Goal: Task Accomplishment & Management: Complete application form

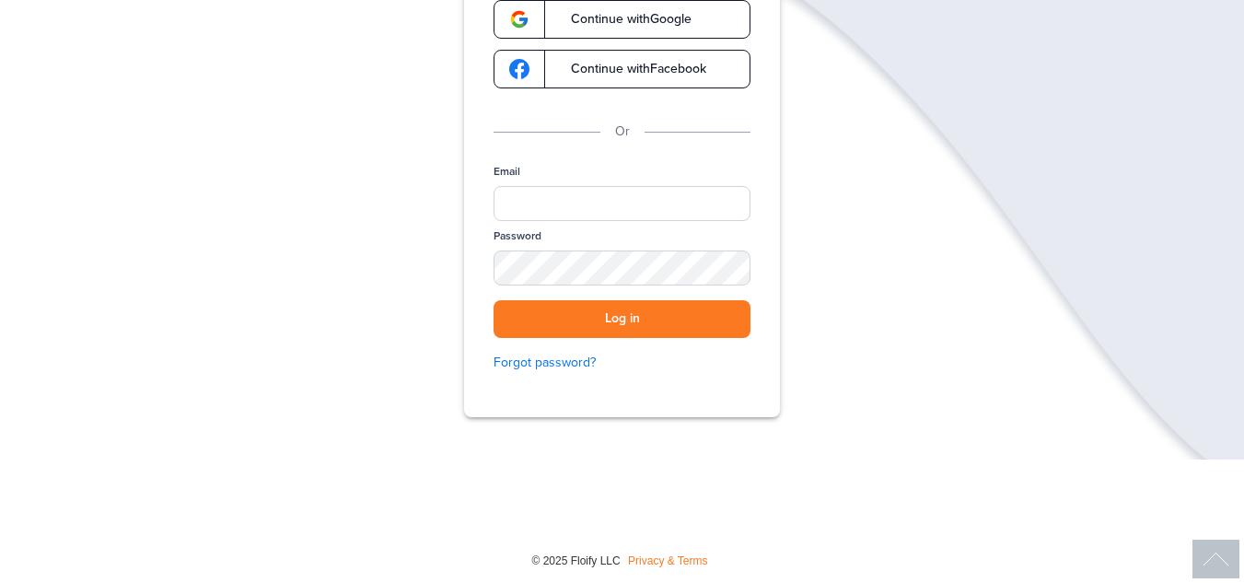
scroll to position [209, 0]
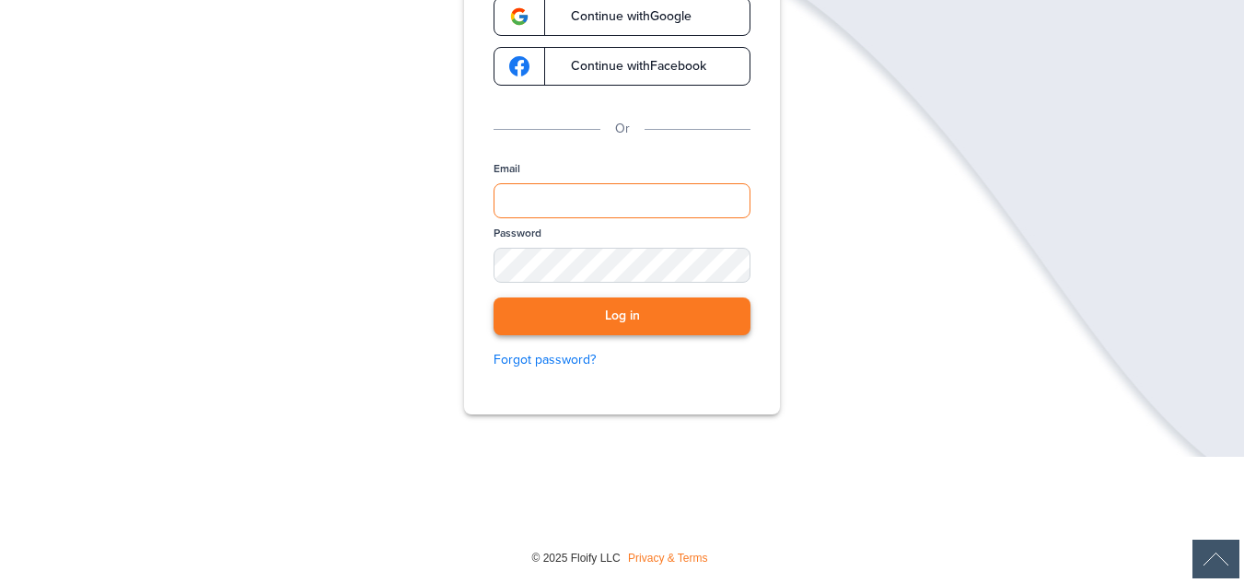
type input "**********"
click at [633, 318] on button "Log in" at bounding box center [621, 316] width 257 height 38
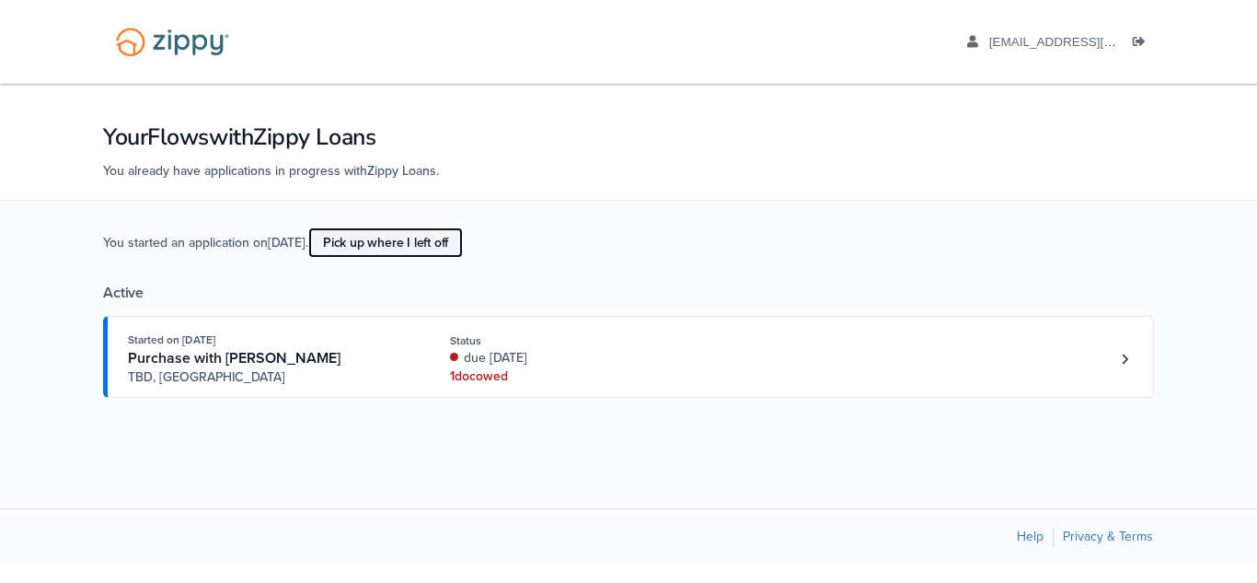
click at [411, 246] on link "Pick up where I left off" at bounding box center [385, 242] width 155 height 30
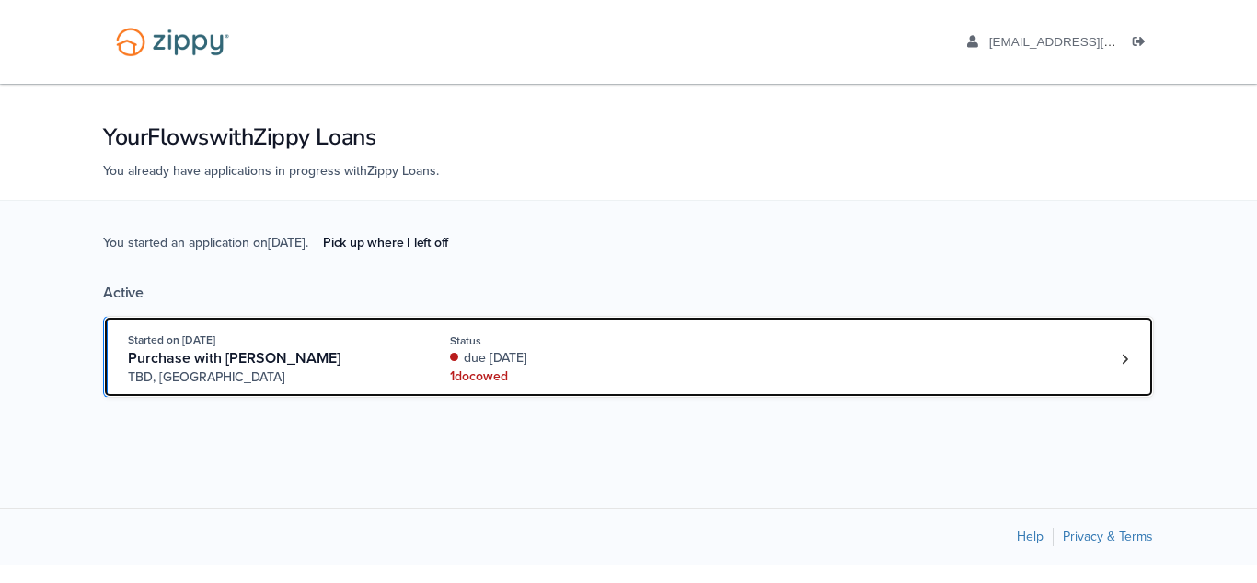
click at [498, 380] on div "1 doc owed" at bounding box center [573, 376] width 246 height 18
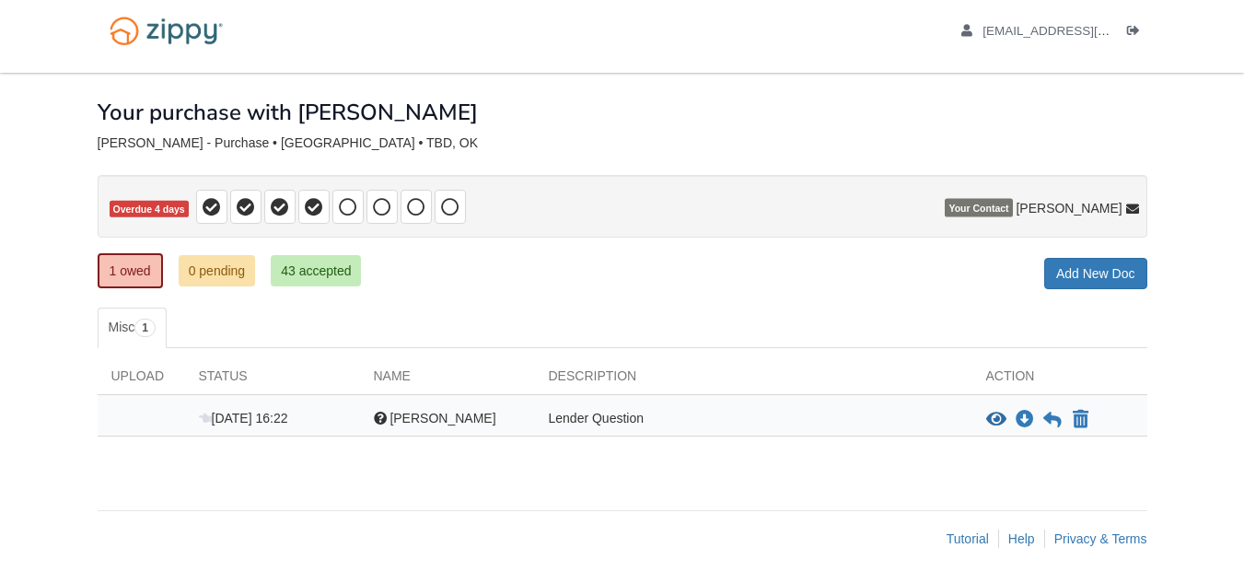
scroll to position [13, 0]
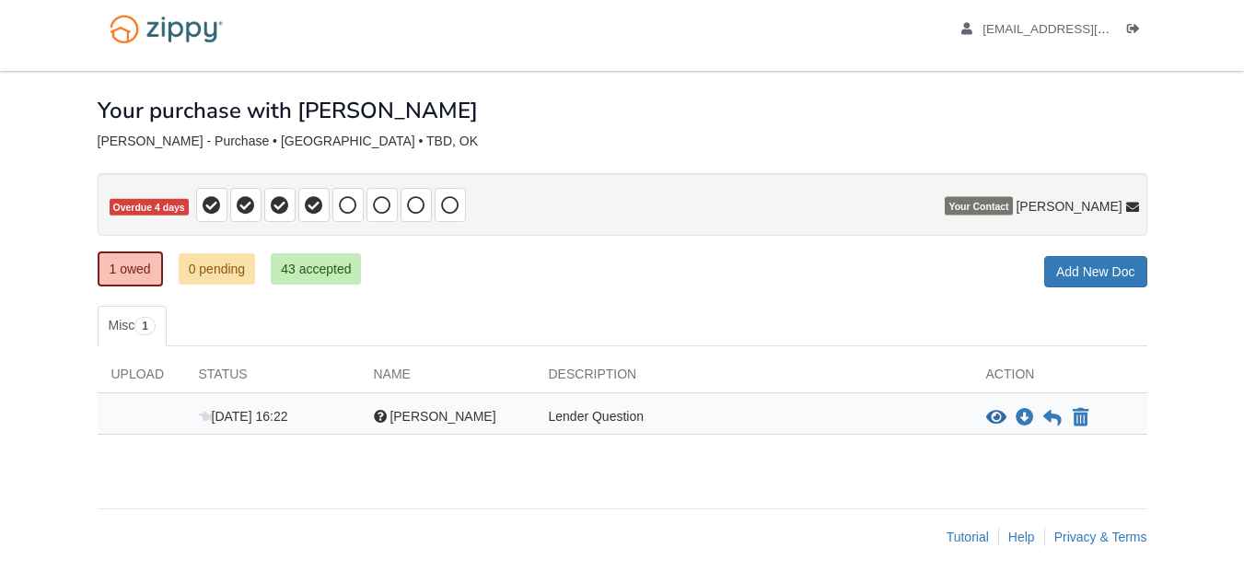
click at [563, 419] on div "Lender Question" at bounding box center [753, 418] width 437 height 22
click at [982, 414] on div "View blank/sample document View blank/sample document Download file/sample doc …" at bounding box center [1059, 418] width 175 height 22
click at [992, 417] on icon "View Robert Petersen" at bounding box center [996, 418] width 20 height 18
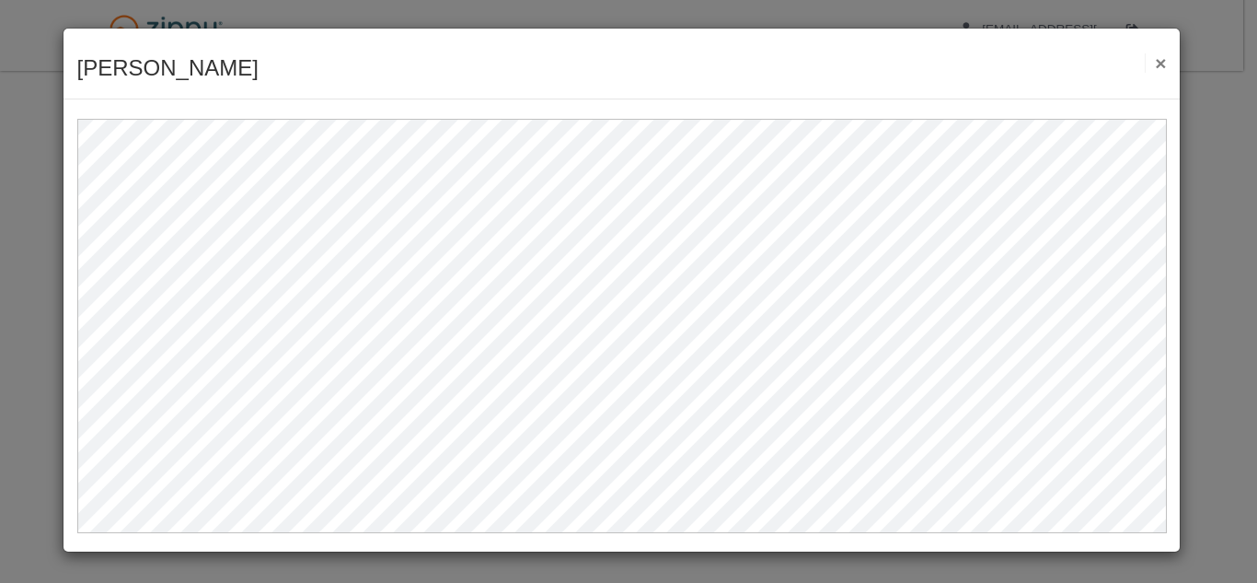
click at [1162, 65] on button "×" at bounding box center [1155, 62] width 21 height 19
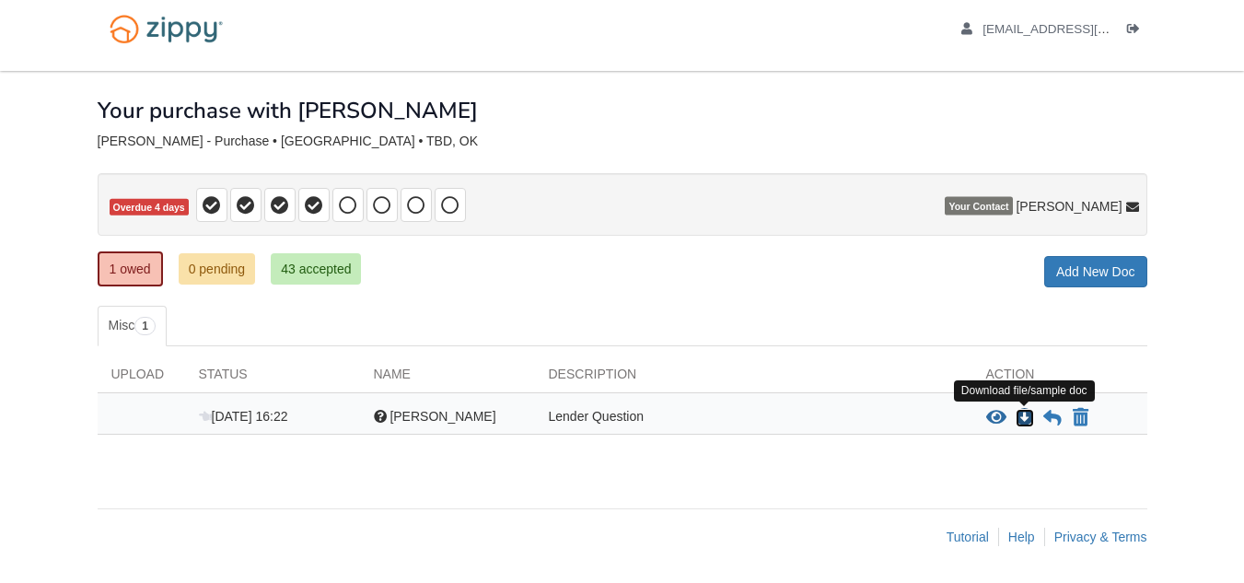
click at [1021, 423] on icon "Download Robert Petersen" at bounding box center [1024, 418] width 18 height 18
click at [994, 416] on icon "View Robert Petersen" at bounding box center [996, 418] width 20 height 18
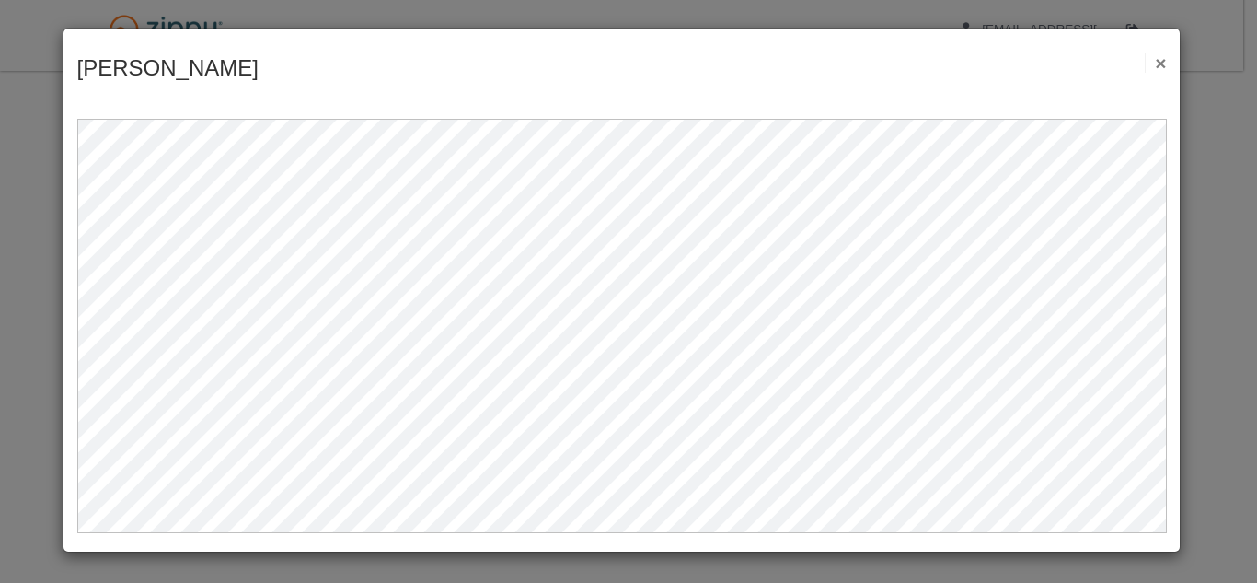
click at [1159, 63] on button "×" at bounding box center [1155, 62] width 21 height 19
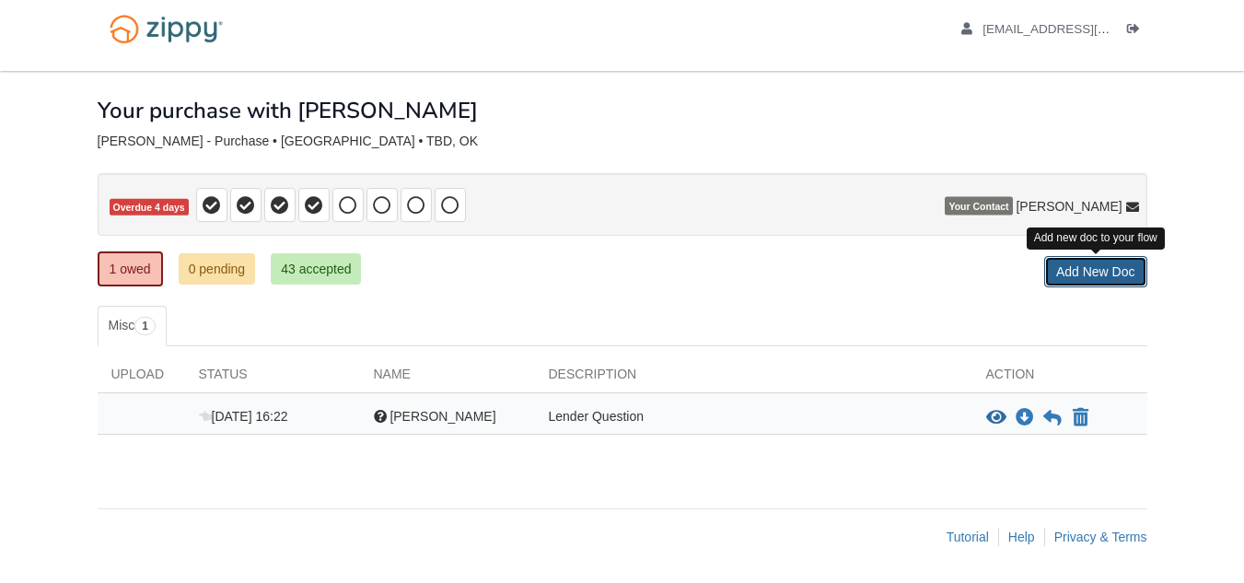
click at [1071, 282] on link "Add New Doc" at bounding box center [1095, 271] width 103 height 31
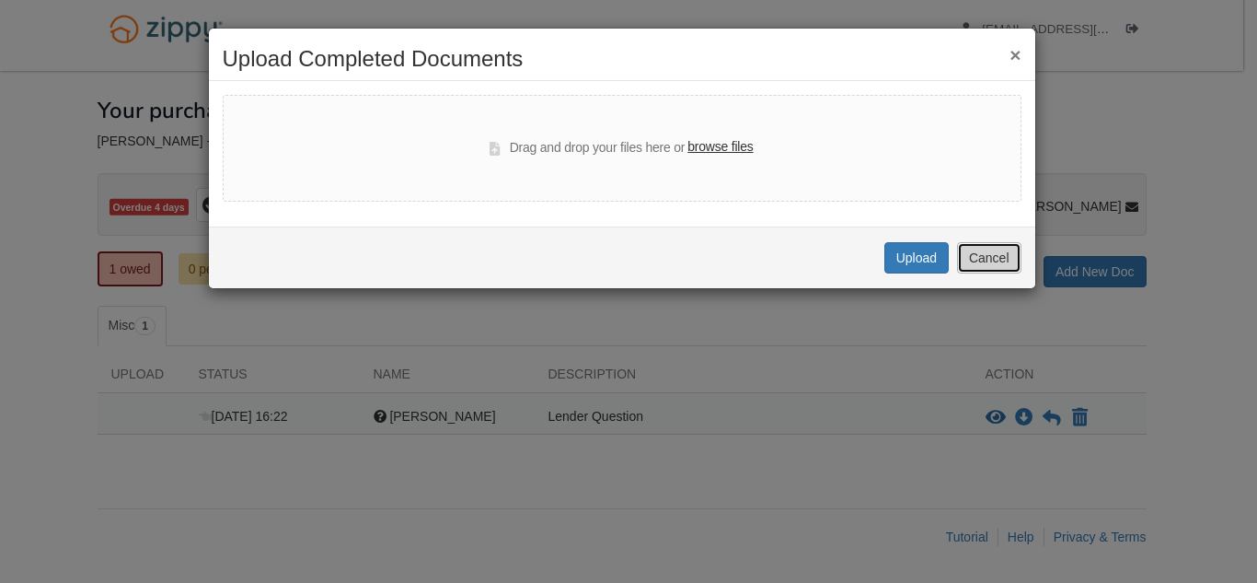
click at [981, 269] on button "Cancel" at bounding box center [989, 257] width 64 height 31
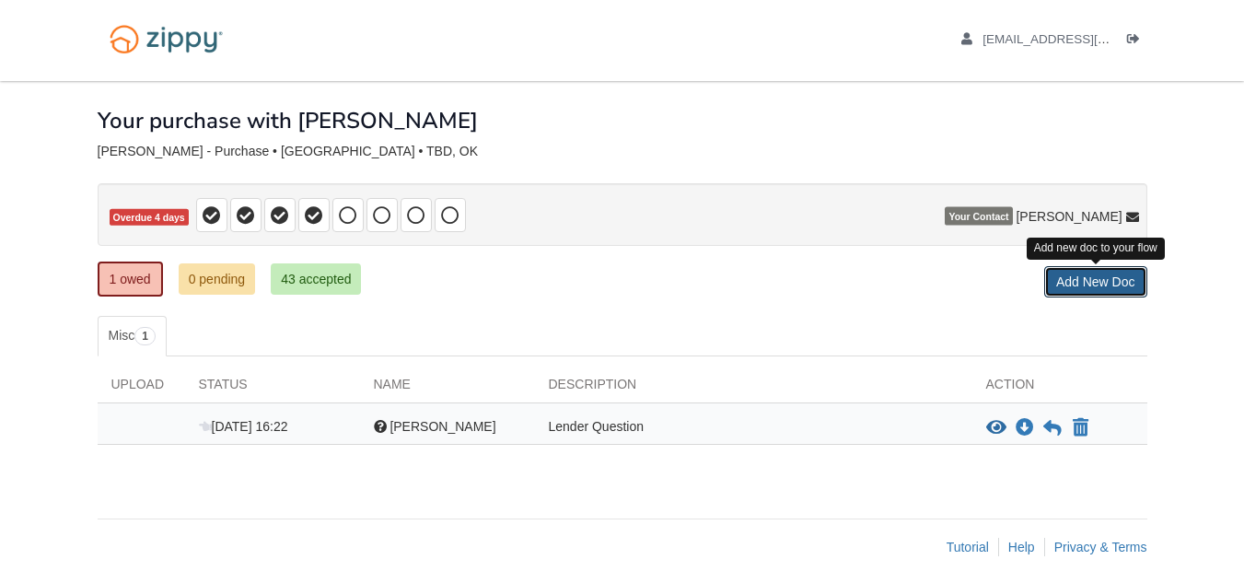
scroll to position [0, 0]
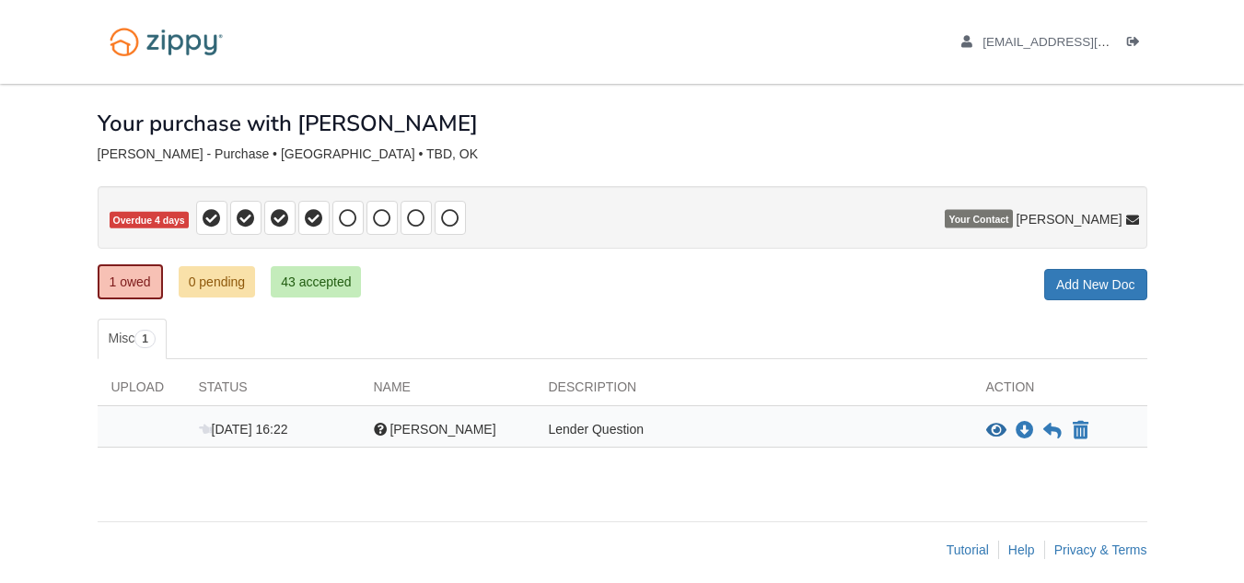
click at [372, 426] on div "Question Robert Petersen" at bounding box center [447, 431] width 175 height 22
click at [378, 429] on div at bounding box center [380, 428] width 13 height 13
click at [1012, 213] on span "Your Contact" at bounding box center [977, 219] width 67 height 18
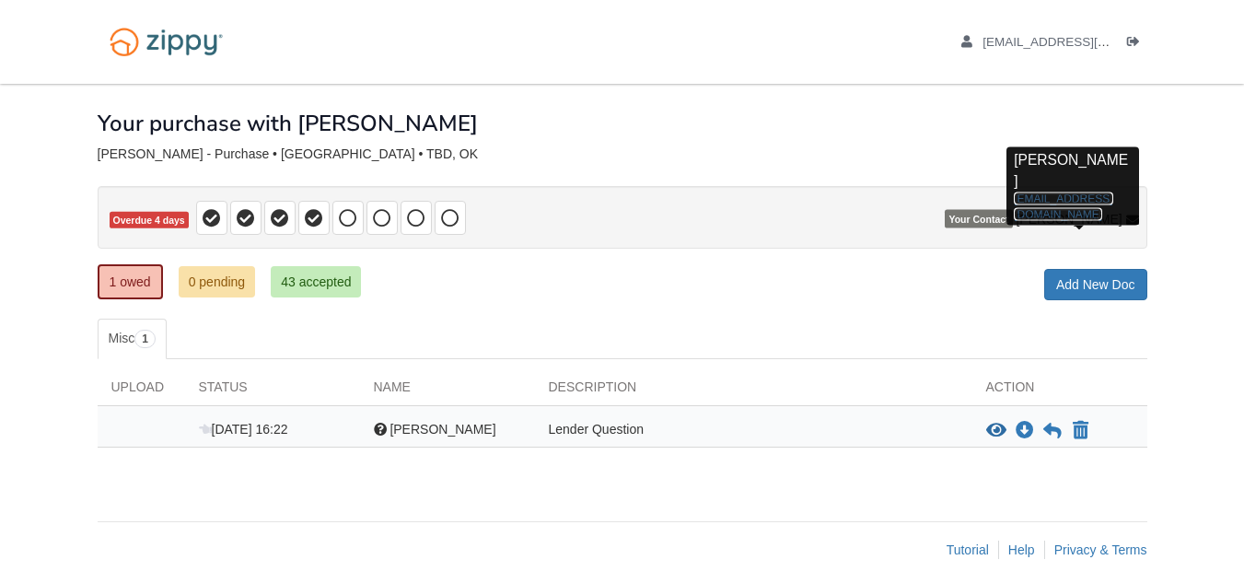
click at [1082, 191] on link "ezio@zippymh.com" at bounding box center [1062, 205] width 98 height 29
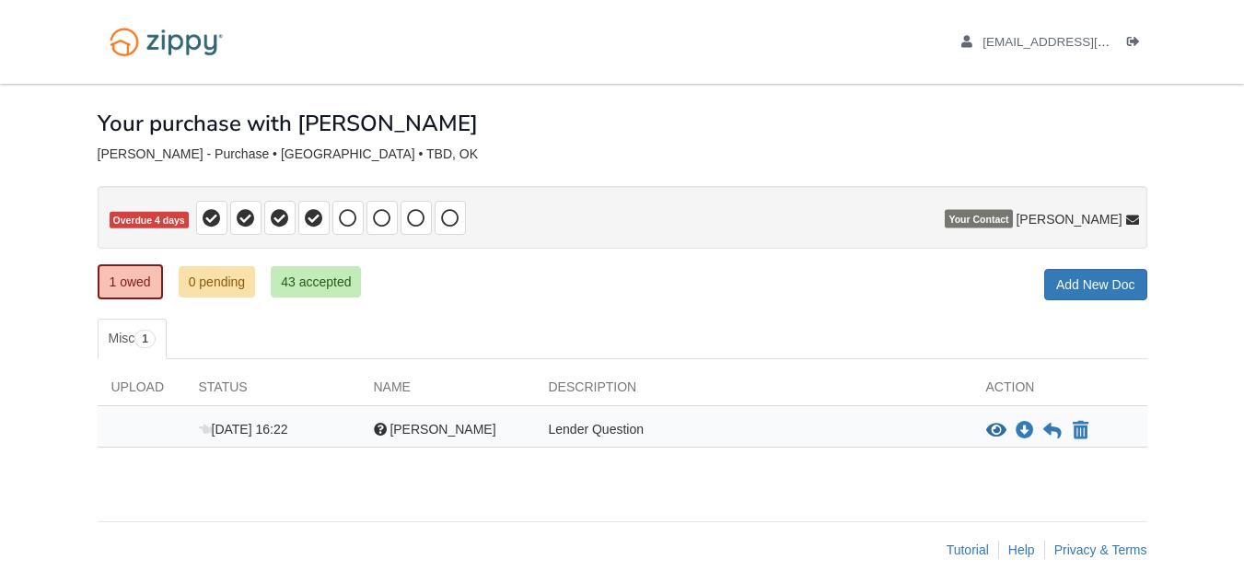
click at [920, 214] on p "Overdue 4 days" at bounding box center [622, 217] width 1049 height 63
click at [994, 222] on span "Your Contact" at bounding box center [977, 219] width 67 height 18
click at [1133, 218] on icon at bounding box center [1132, 220] width 13 height 13
click at [1106, 219] on span "[PERSON_NAME]" at bounding box center [1068, 219] width 106 height 18
click at [989, 434] on icon "View Robert Petersen" at bounding box center [996, 431] width 20 height 18
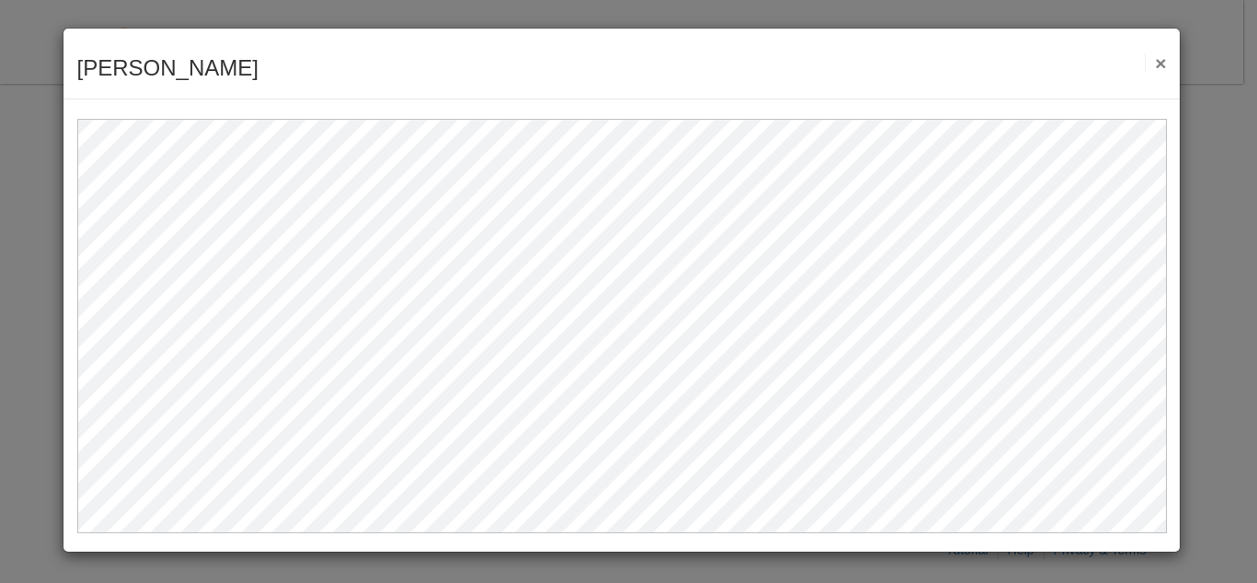
click at [797, 102] on div at bounding box center [622, 316] width 1117 height 434
drag, startPoint x: 1031, startPoint y: 43, endPoint x: 1043, endPoint y: 56, distance: 17.6
click at [1043, 56] on div "Robert Petersen Save Cancel Previous Document Next Document ×" at bounding box center [622, 64] width 1117 height 71
click at [1160, 68] on button "×" at bounding box center [1155, 62] width 21 height 19
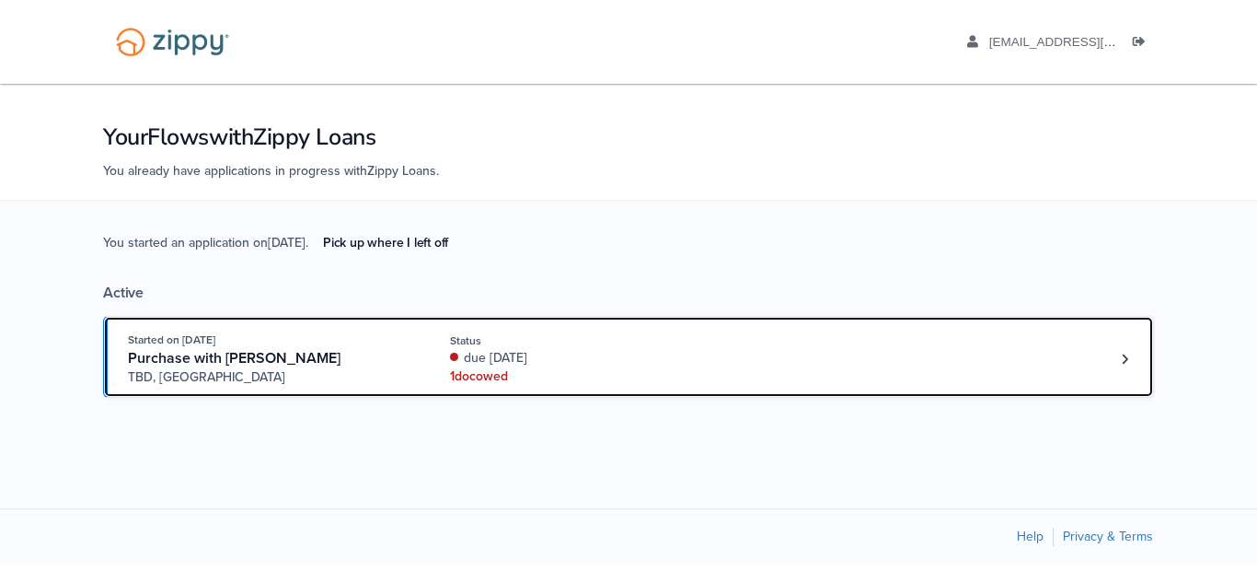
click at [484, 375] on div "1 doc owed" at bounding box center [573, 376] width 246 height 18
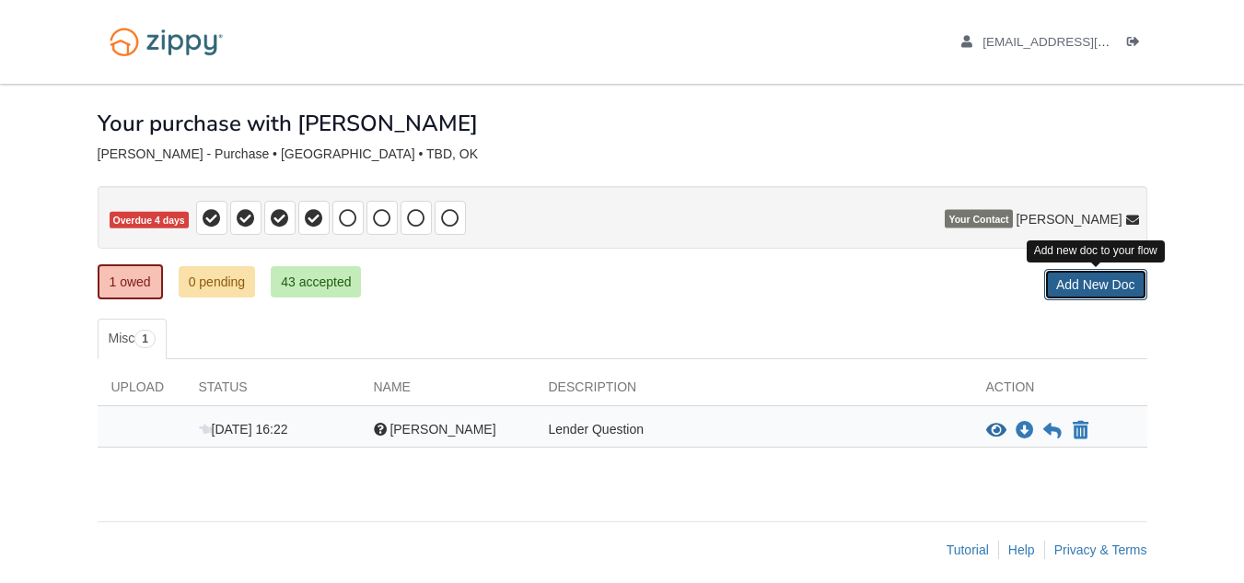
click at [1086, 292] on link "Add New Doc" at bounding box center [1095, 284] width 103 height 31
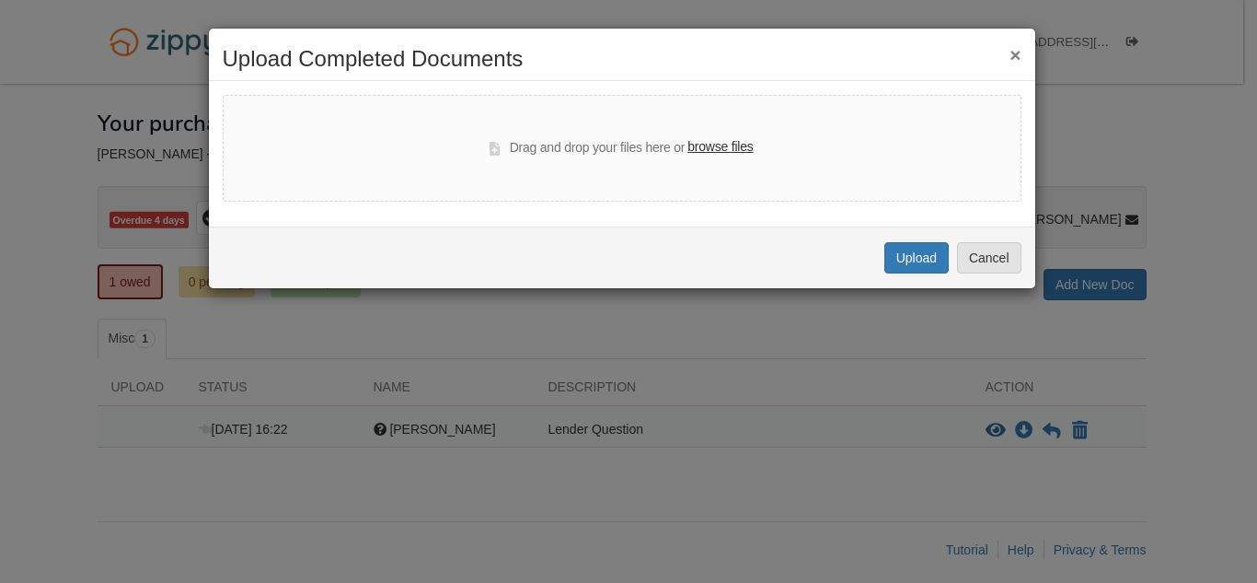
click at [711, 145] on label "browse files" at bounding box center [720, 147] width 65 height 20
click at [0, 0] on input "browse files" at bounding box center [0, 0] width 0 height 0
select select "****"
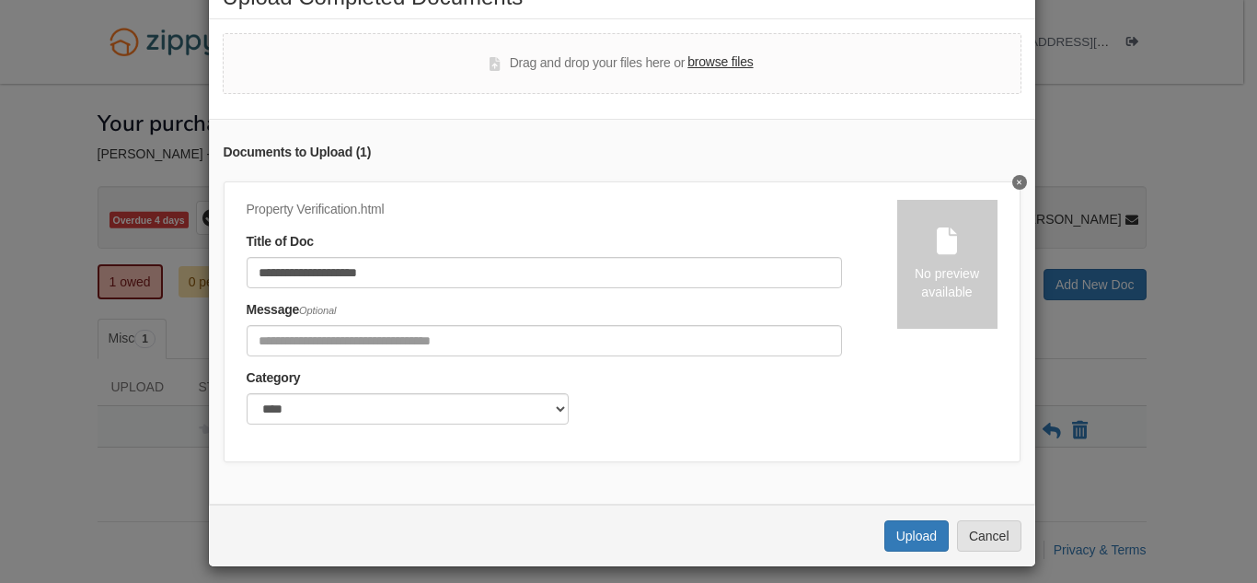
scroll to position [87, 0]
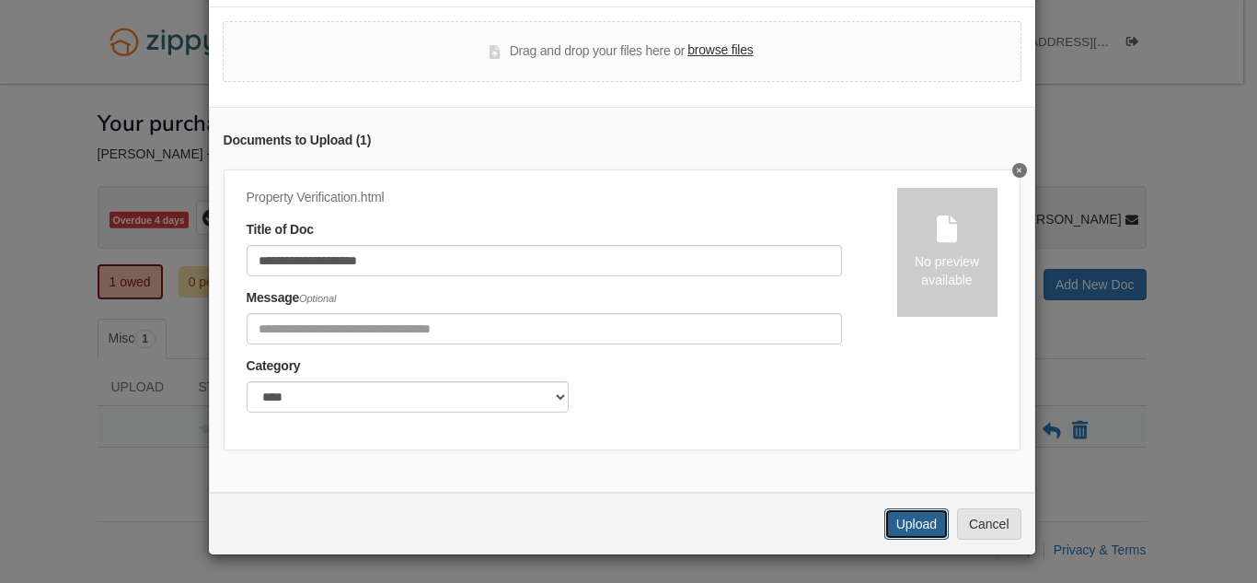
click at [912, 528] on button "Upload" at bounding box center [917, 523] width 64 height 31
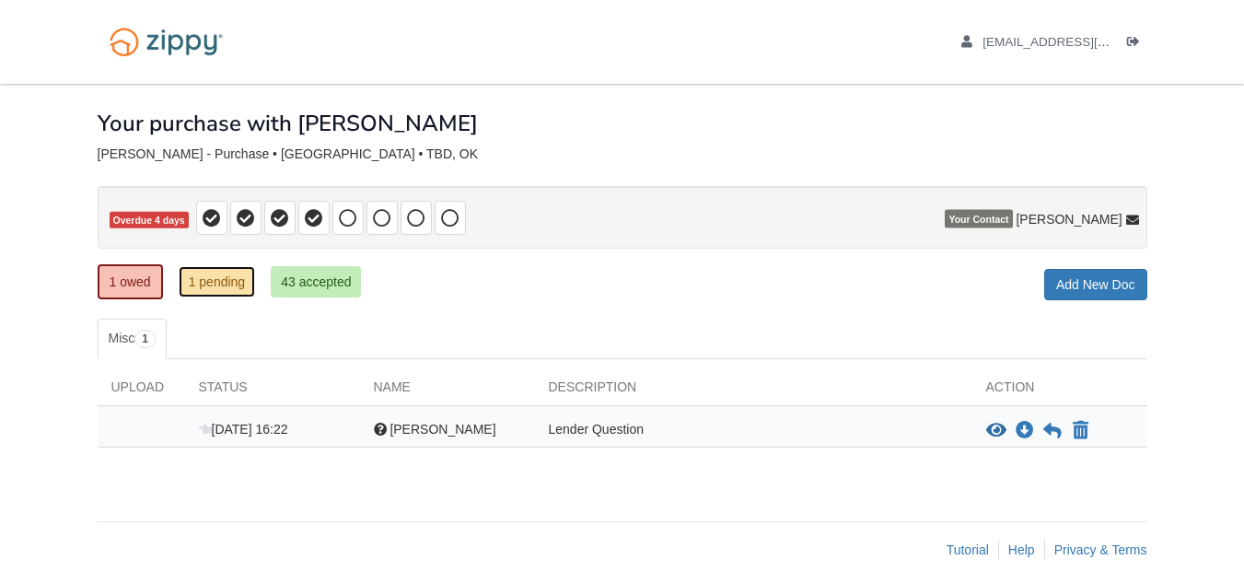
click at [211, 277] on link "1 pending" at bounding box center [217, 281] width 77 height 31
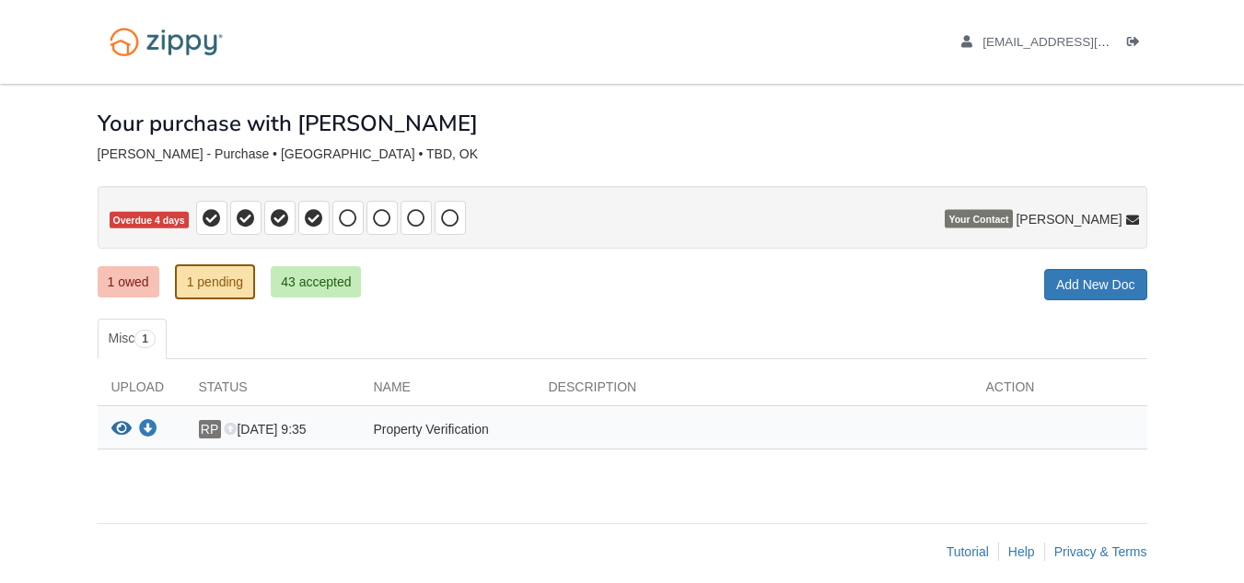
click at [422, 322] on ul "Misc 1" at bounding box center [622, 338] width 1049 height 41
